Goal: Register for event/course

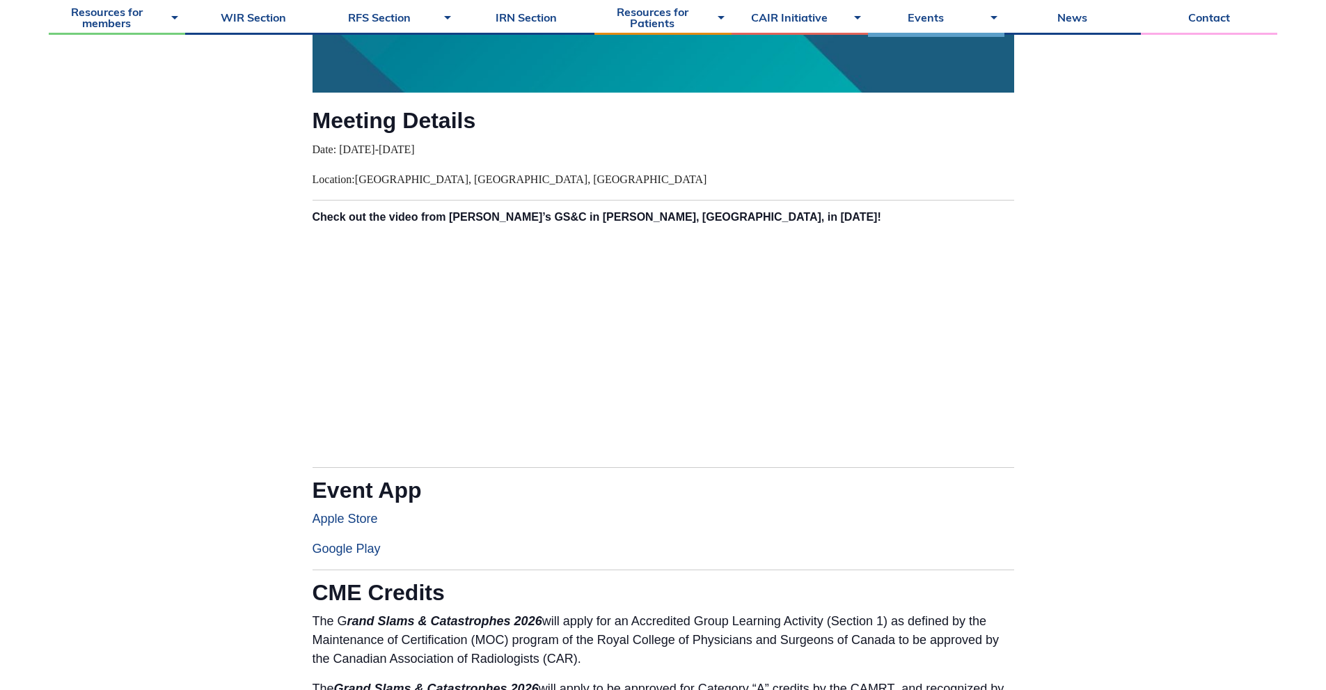
scroll to position [649, 0]
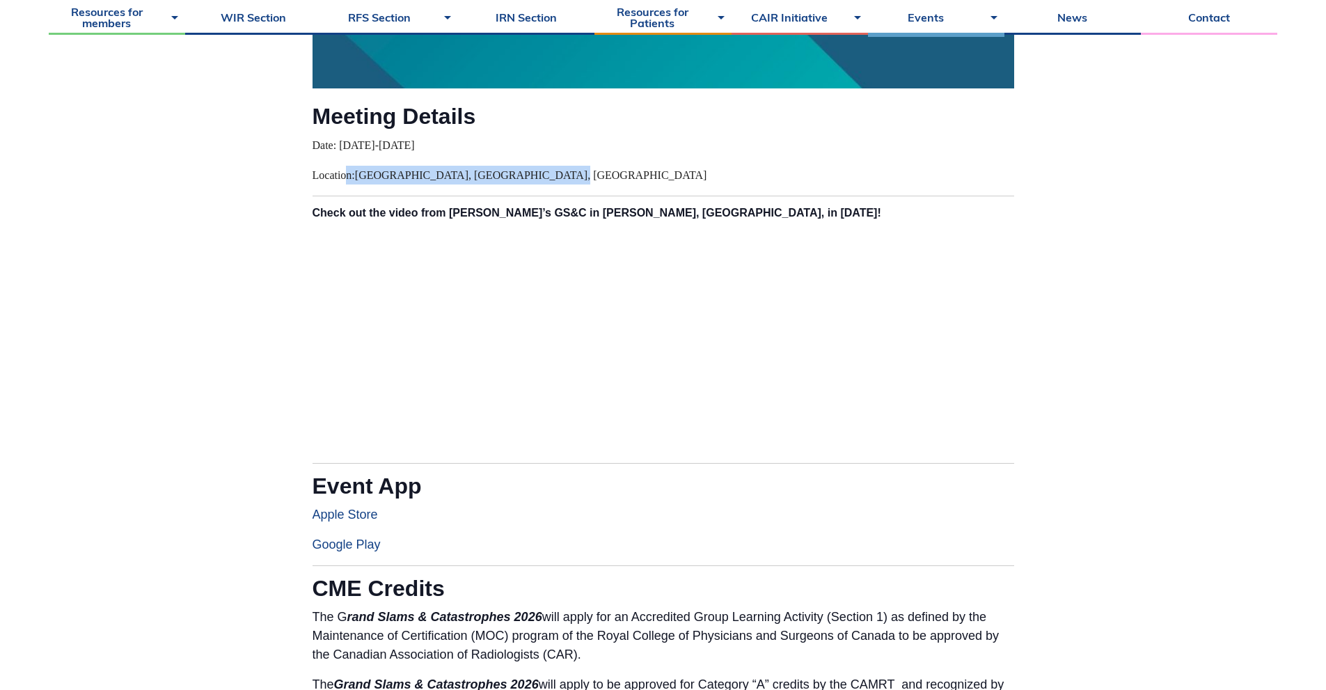
drag, startPoint x: 347, startPoint y: 175, endPoint x: 562, endPoint y: 175, distance: 214.3
click at [562, 175] on p "Location: [GEOGRAPHIC_DATA], [GEOGRAPHIC_DATA], [GEOGRAPHIC_DATA]" at bounding box center [662, 175] width 701 height 19
click at [592, 172] on p "Location: [GEOGRAPHIC_DATA], [GEOGRAPHIC_DATA], [GEOGRAPHIC_DATA]" at bounding box center [662, 175] width 701 height 19
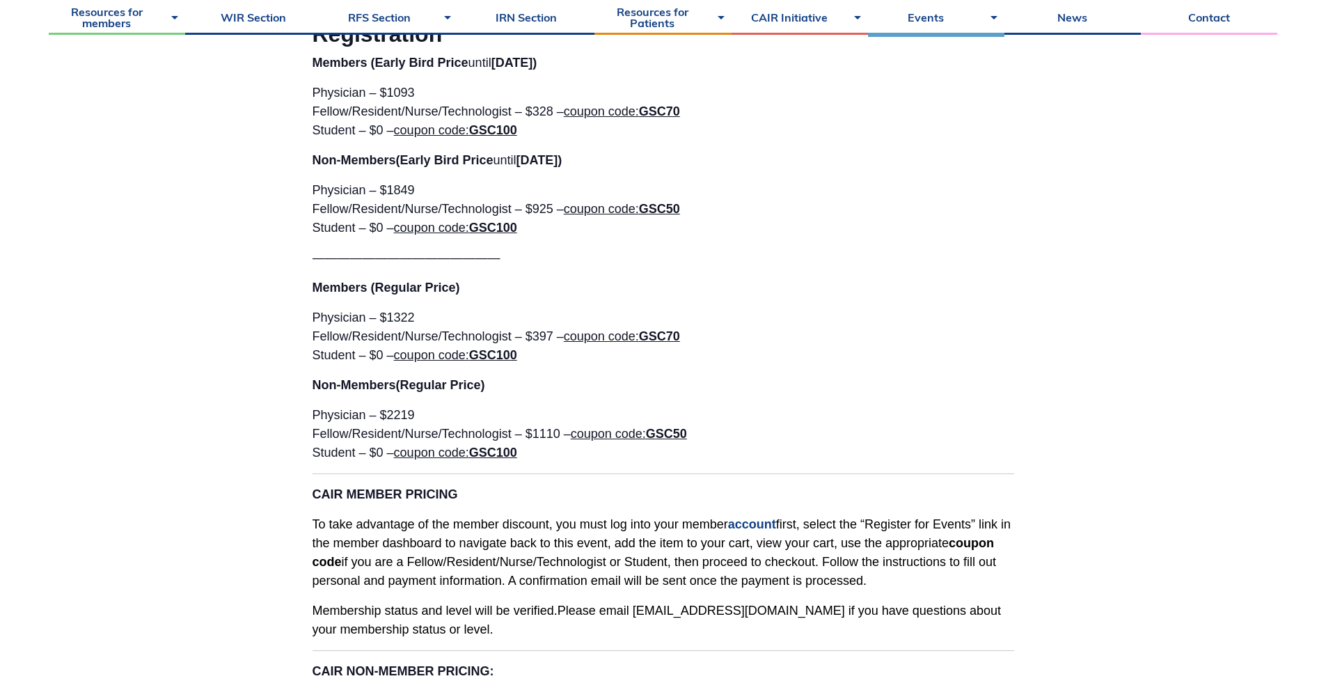
scroll to position [2413, 0]
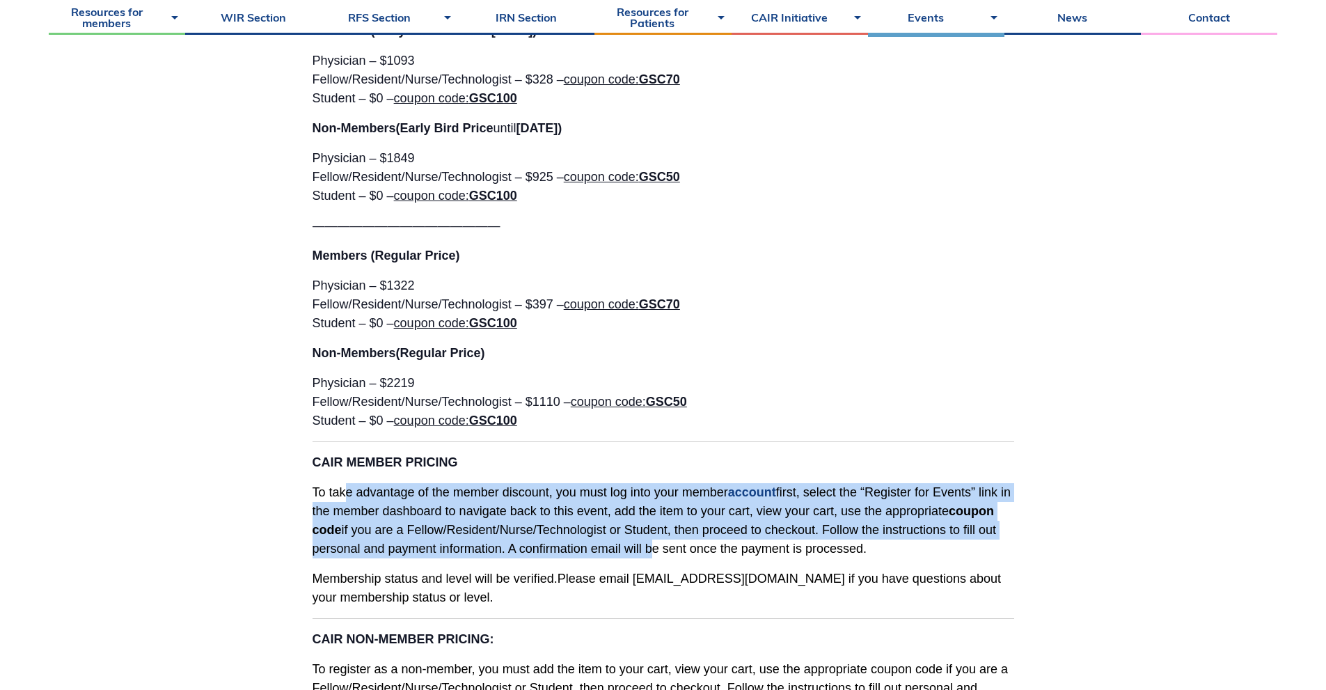
drag, startPoint x: 347, startPoint y: 472, endPoint x: 647, endPoint y: 521, distance: 304.7
click at [647, 521] on p "To take advantage of the member discount, you must log into your member account…" at bounding box center [662, 520] width 701 height 75
click at [697, 518] on span "To take advantage of the member discount, you must log into your member account…" at bounding box center [661, 520] width 698 height 70
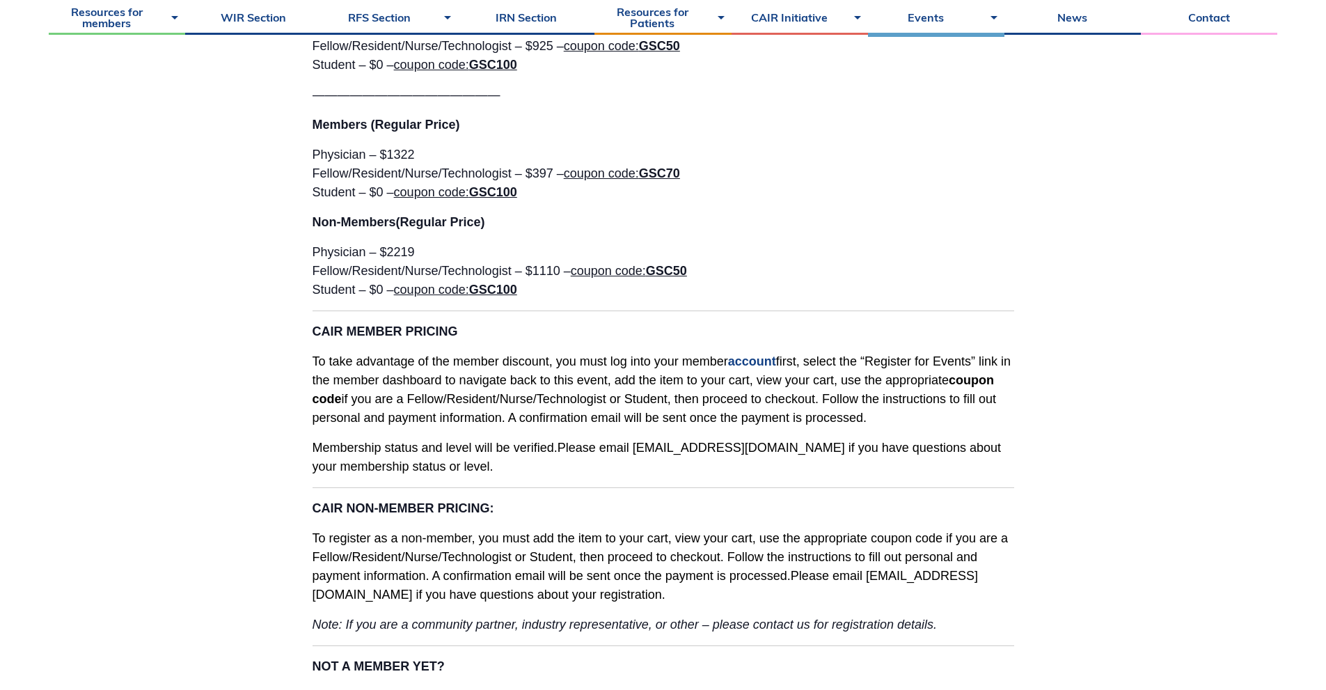
scroll to position [2691, 0]
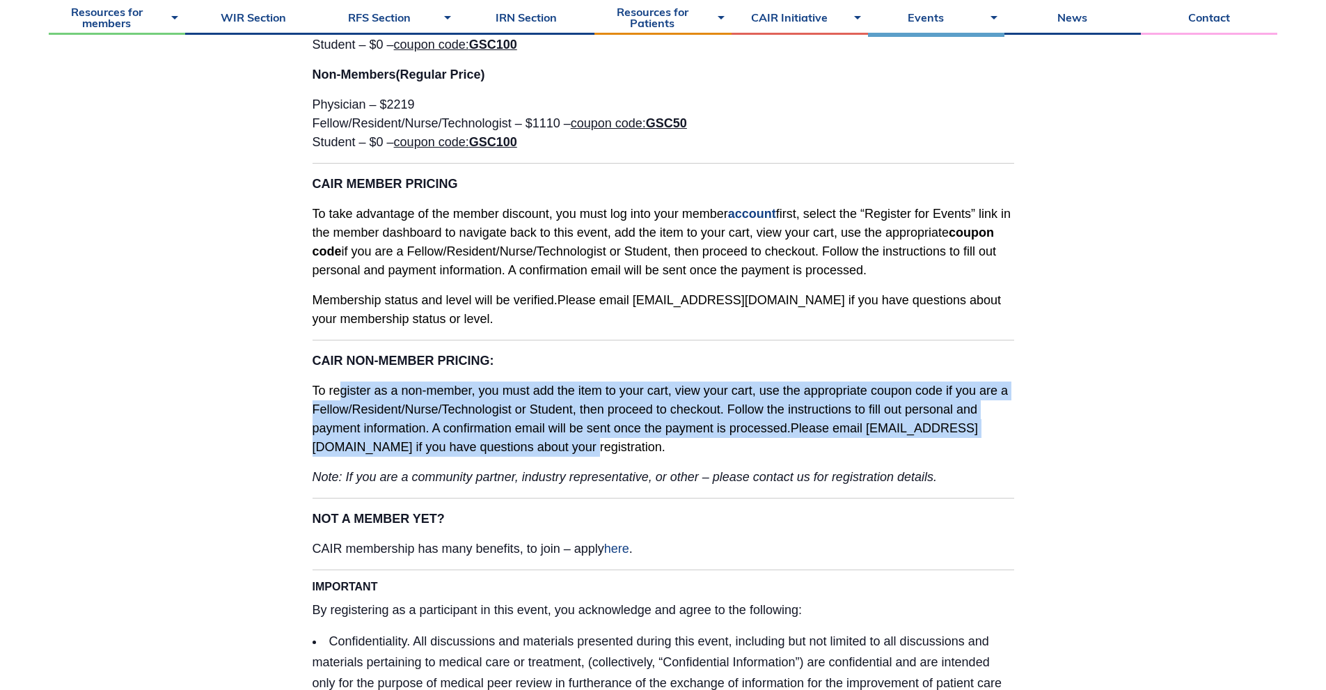
drag, startPoint x: 341, startPoint y: 369, endPoint x: 592, endPoint y: 424, distance: 256.5
click at [592, 424] on p "To register as a non-member, you must add the item to your cart, view your cart…" at bounding box center [662, 418] width 701 height 75
click at [648, 429] on p "To register as a non-member, you must add the item to your cart, view your cart…" at bounding box center [662, 418] width 701 height 75
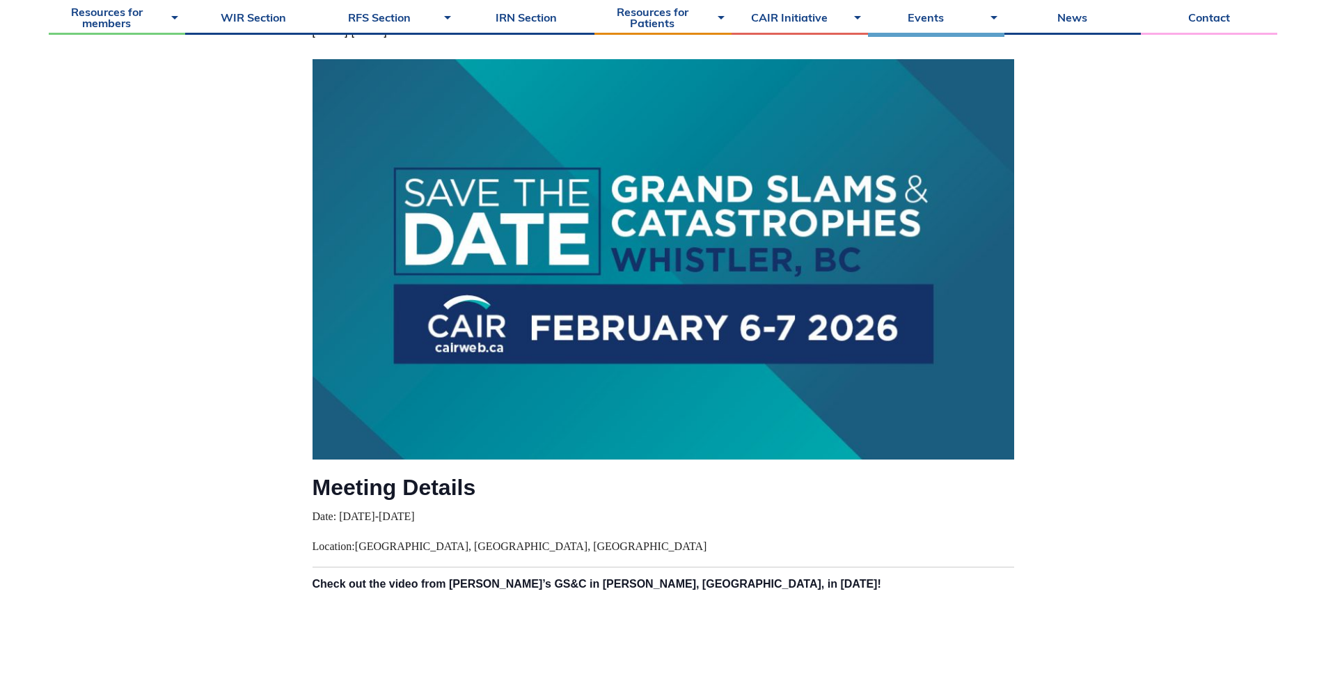
scroll to position [0, 0]
